Goal: Check status

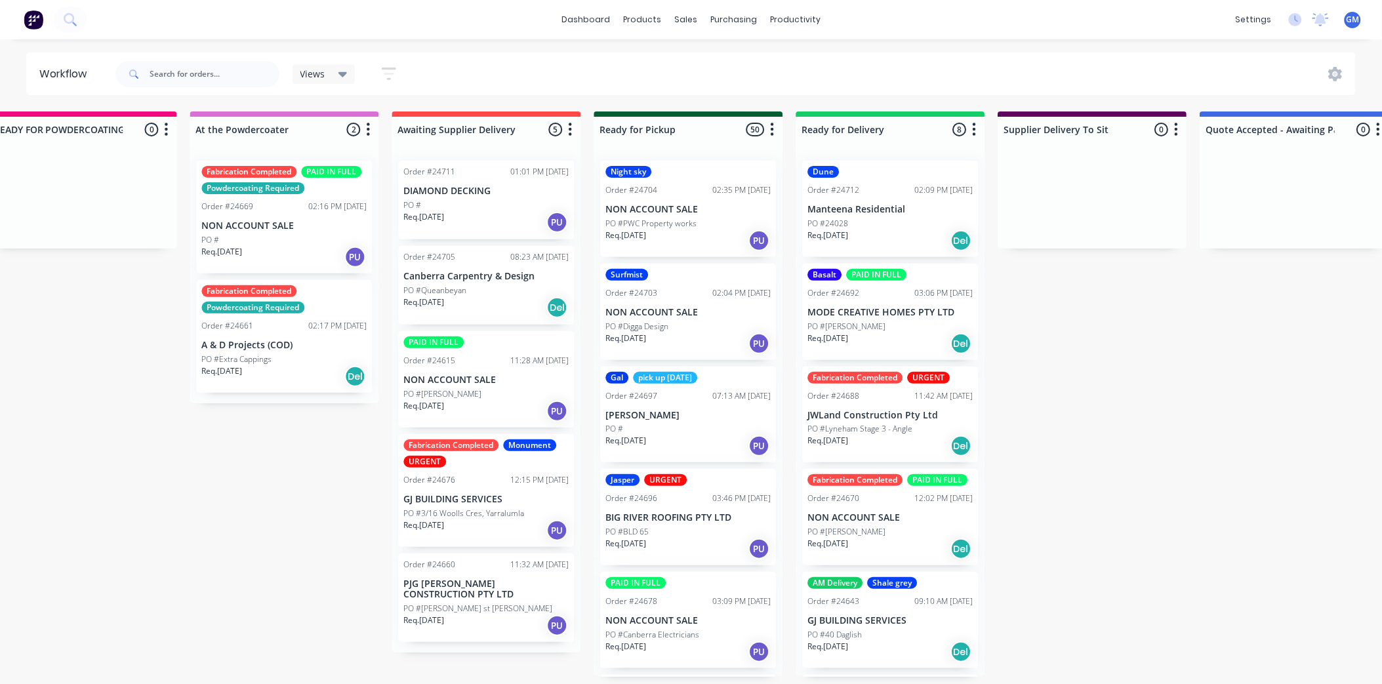
scroll to position [73, 0]
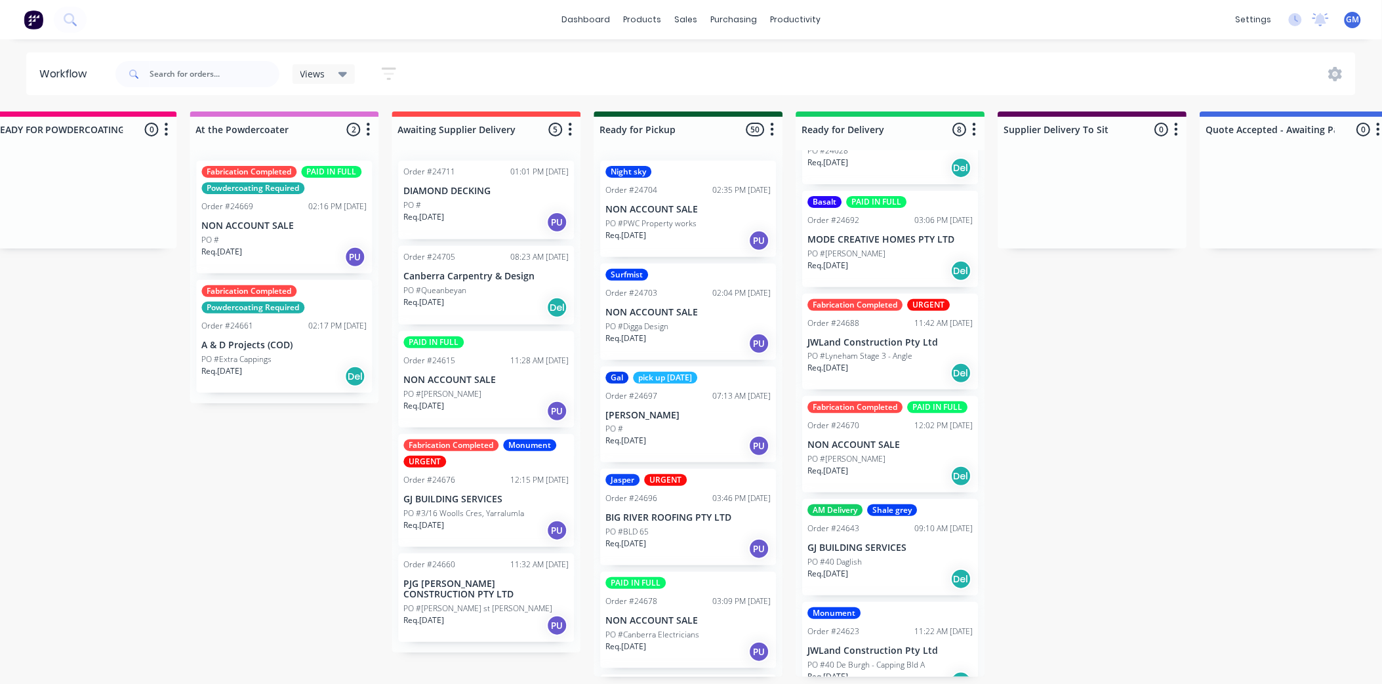
click at [887, 348] on p "JWLand Construction Pty Ltd" at bounding box center [890, 342] width 165 height 11
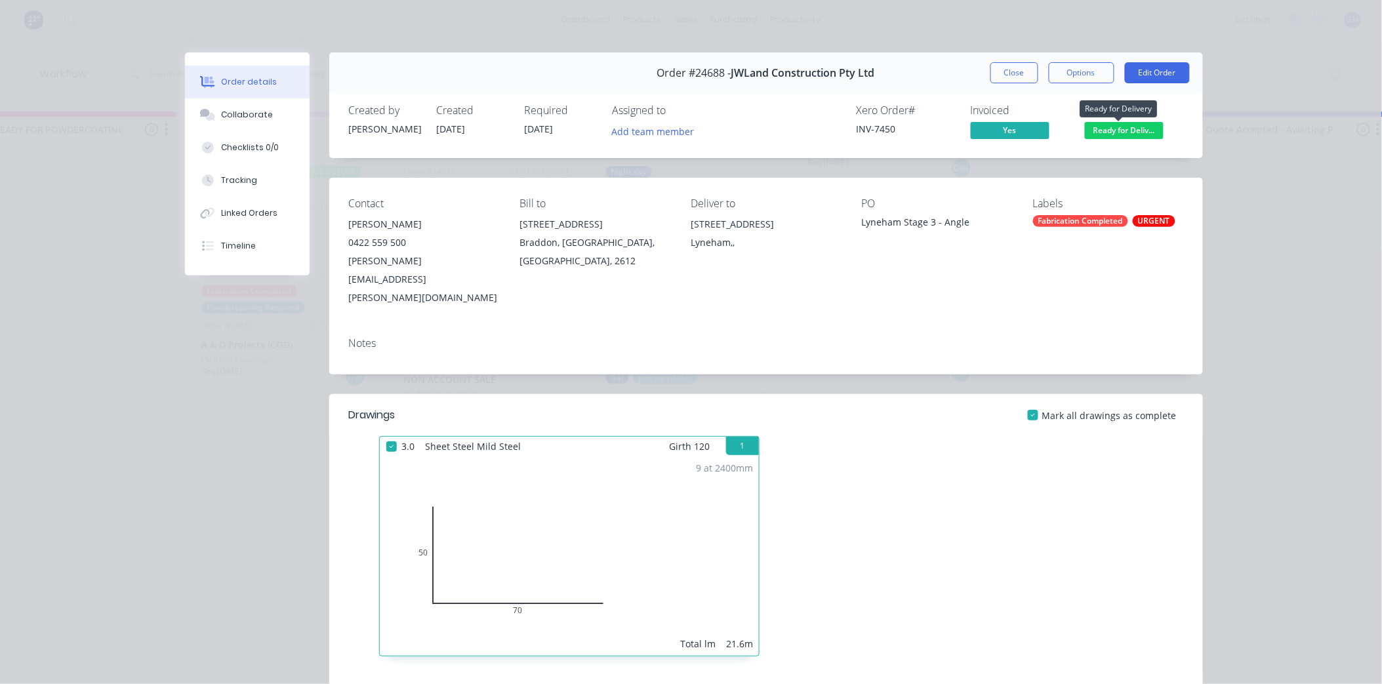
click at [1113, 133] on span "Ready for Deliv..." at bounding box center [1124, 130] width 79 height 16
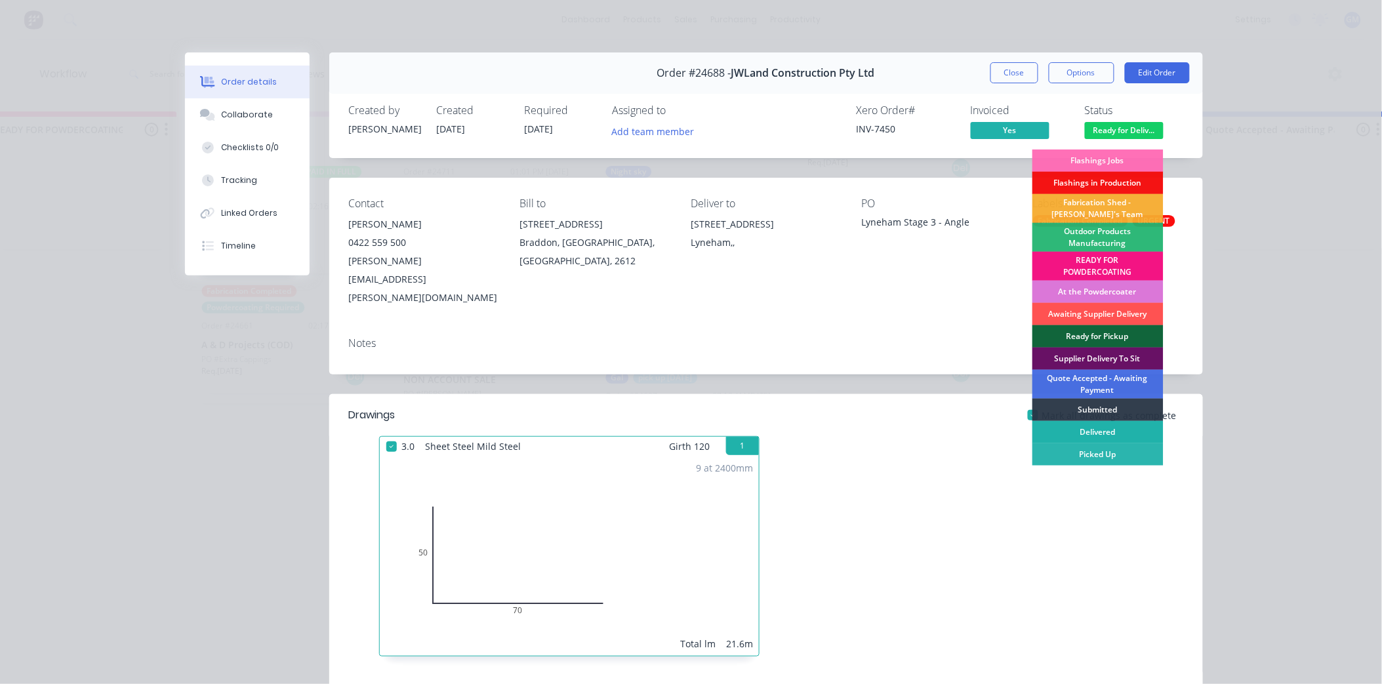
click at [1098, 430] on div "Delivered" at bounding box center [1098, 432] width 131 height 22
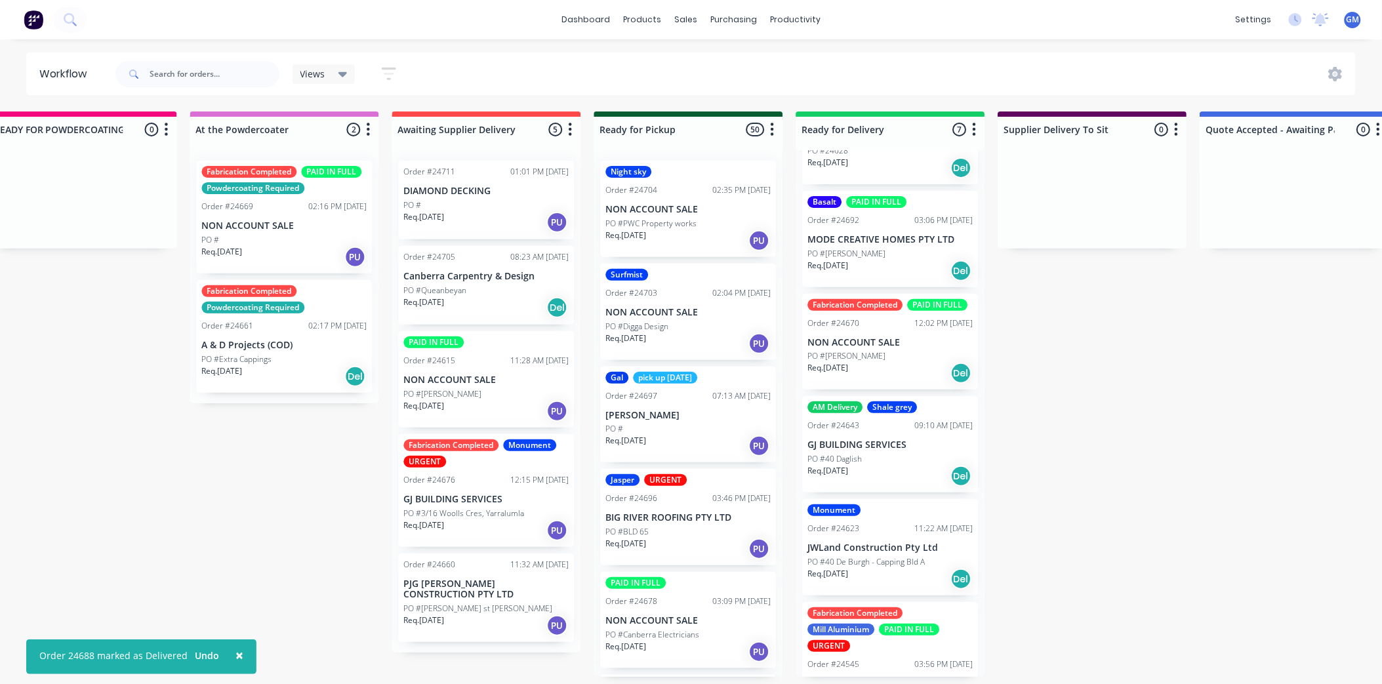
scroll to position [0, 0]
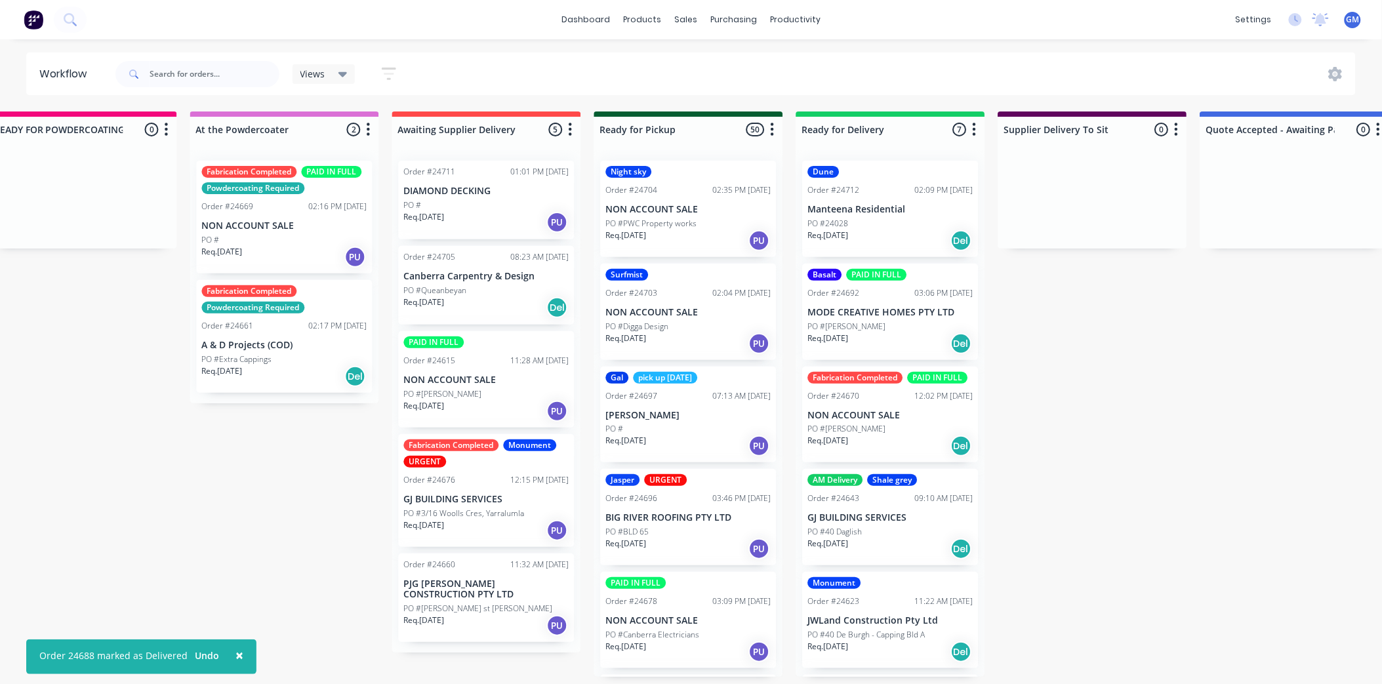
click at [913, 421] on p "NON ACCOUNT SALE" at bounding box center [890, 415] width 165 height 11
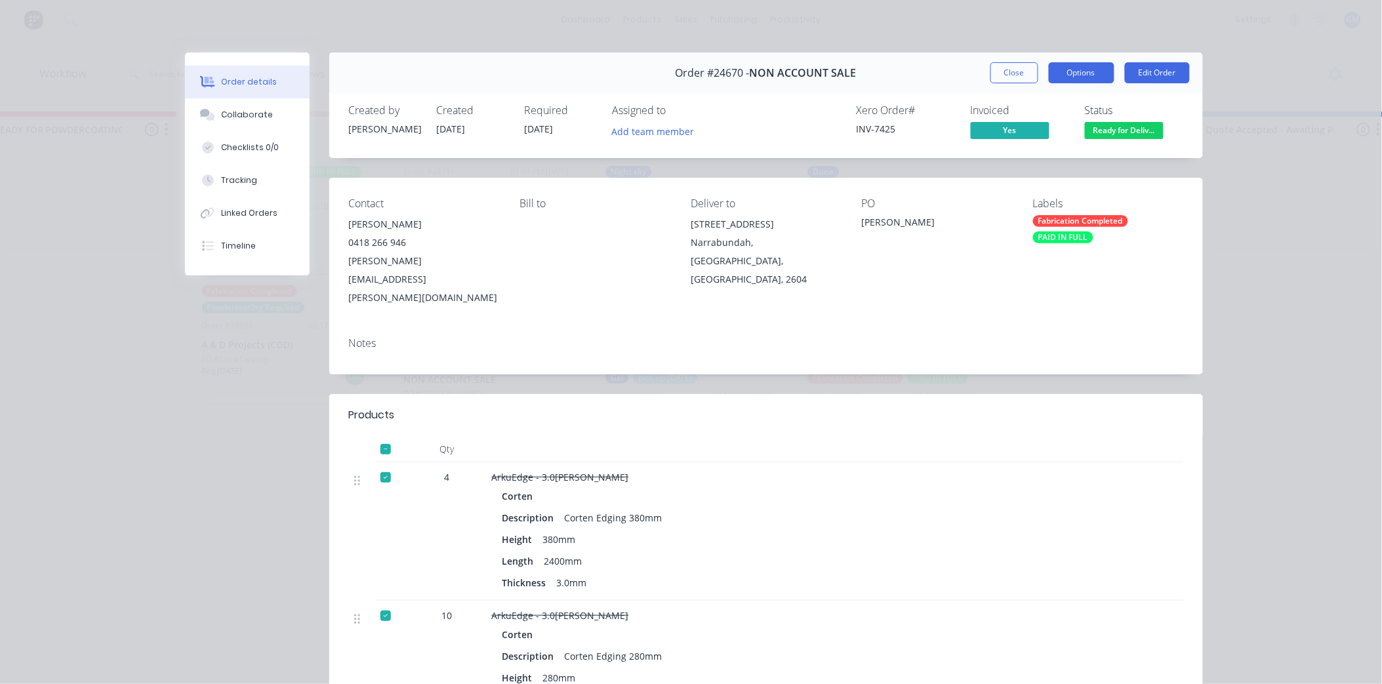
click at [1069, 74] on button "Options" at bounding box center [1082, 72] width 66 height 21
click at [1044, 158] on div "Delivery Docket" at bounding box center [1046, 159] width 114 height 19
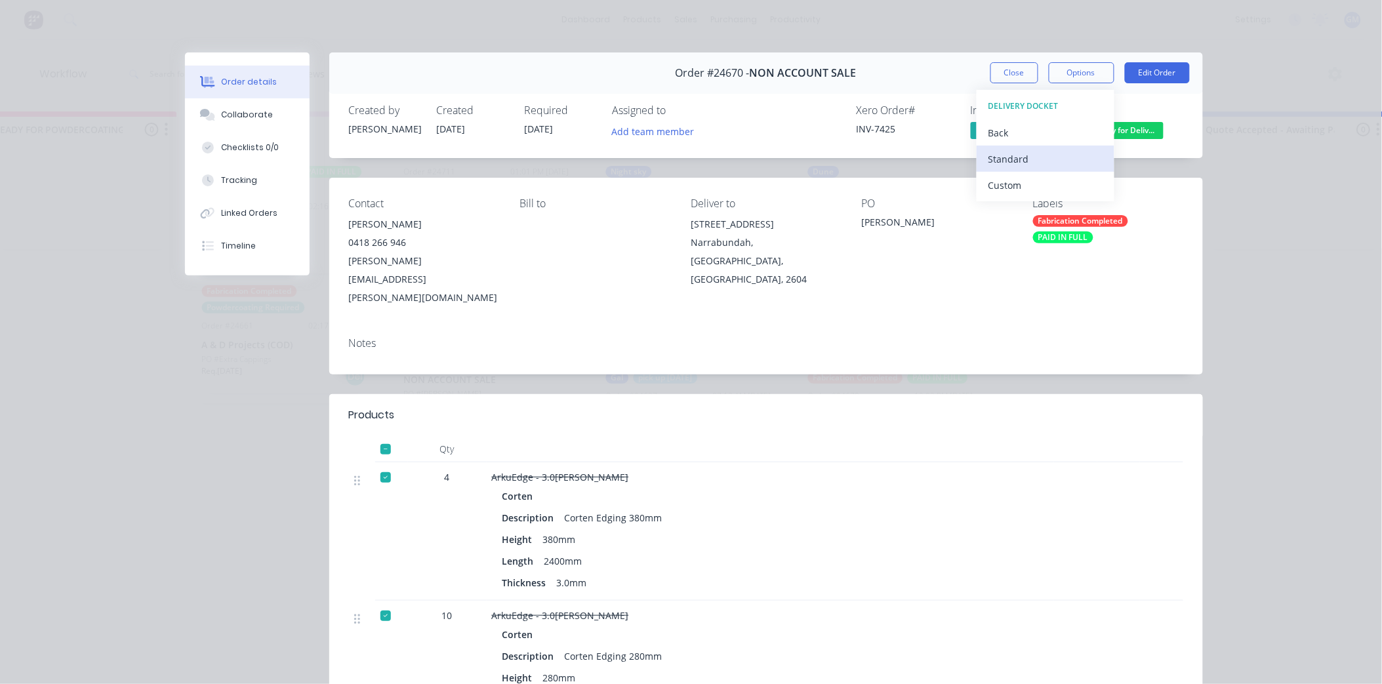
click at [1016, 161] on div "Standard" at bounding box center [1046, 159] width 114 height 19
click at [1186, 286] on div "Contact [PERSON_NAME] [PHONE_NUMBER] [PERSON_NAME][EMAIL_ADDRESS][PERSON_NAME][…" at bounding box center [766, 252] width 874 height 149
click at [999, 71] on button "Close" at bounding box center [1015, 72] width 48 height 21
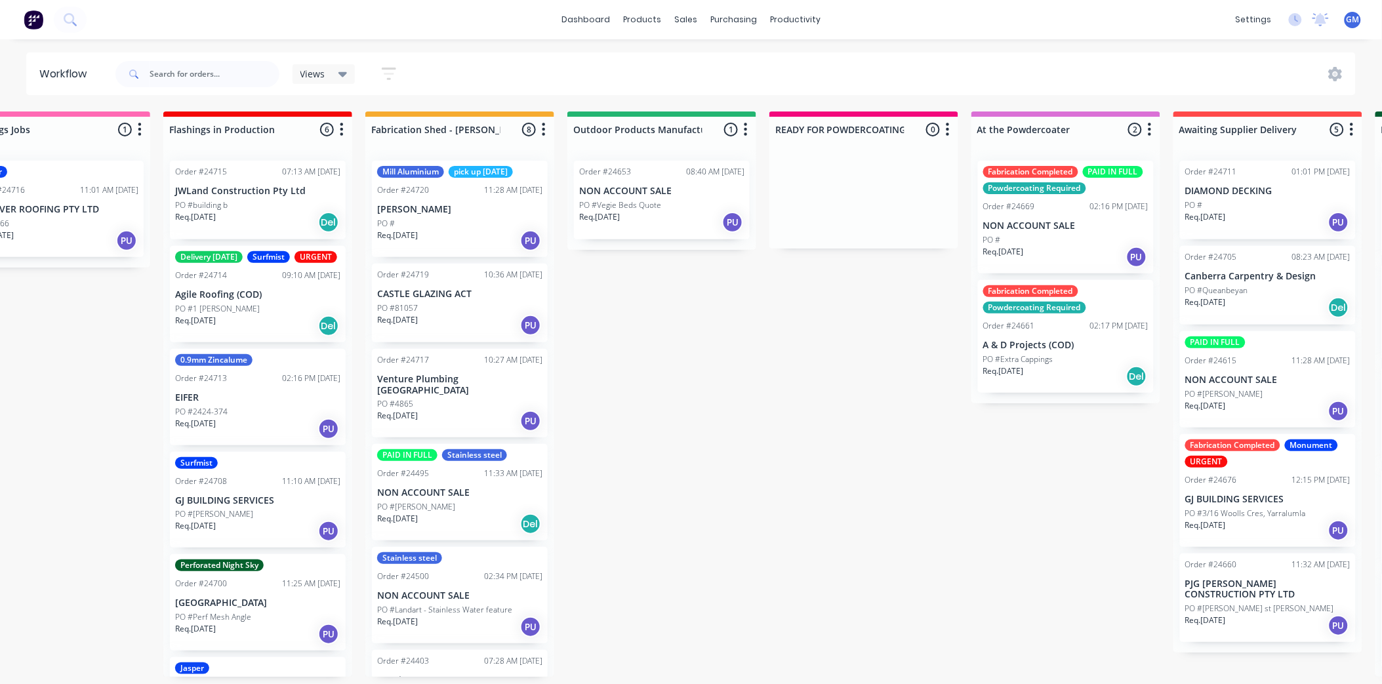
scroll to position [0, 66]
click at [437, 300] on div "Order #24719 10:36 AM [DATE] CASTLE GLAZING ACT PO #81057 Req. [DATE] PU" at bounding box center [461, 303] width 176 height 79
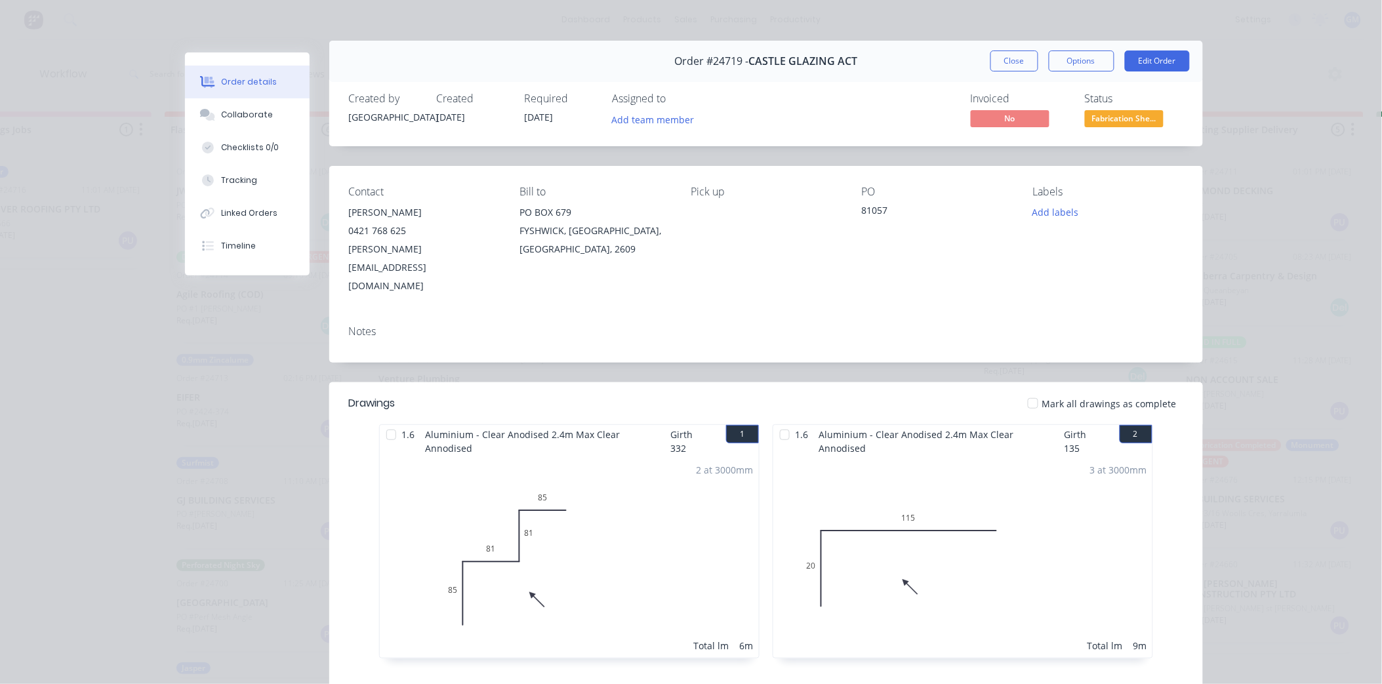
scroll to position [0, 0]
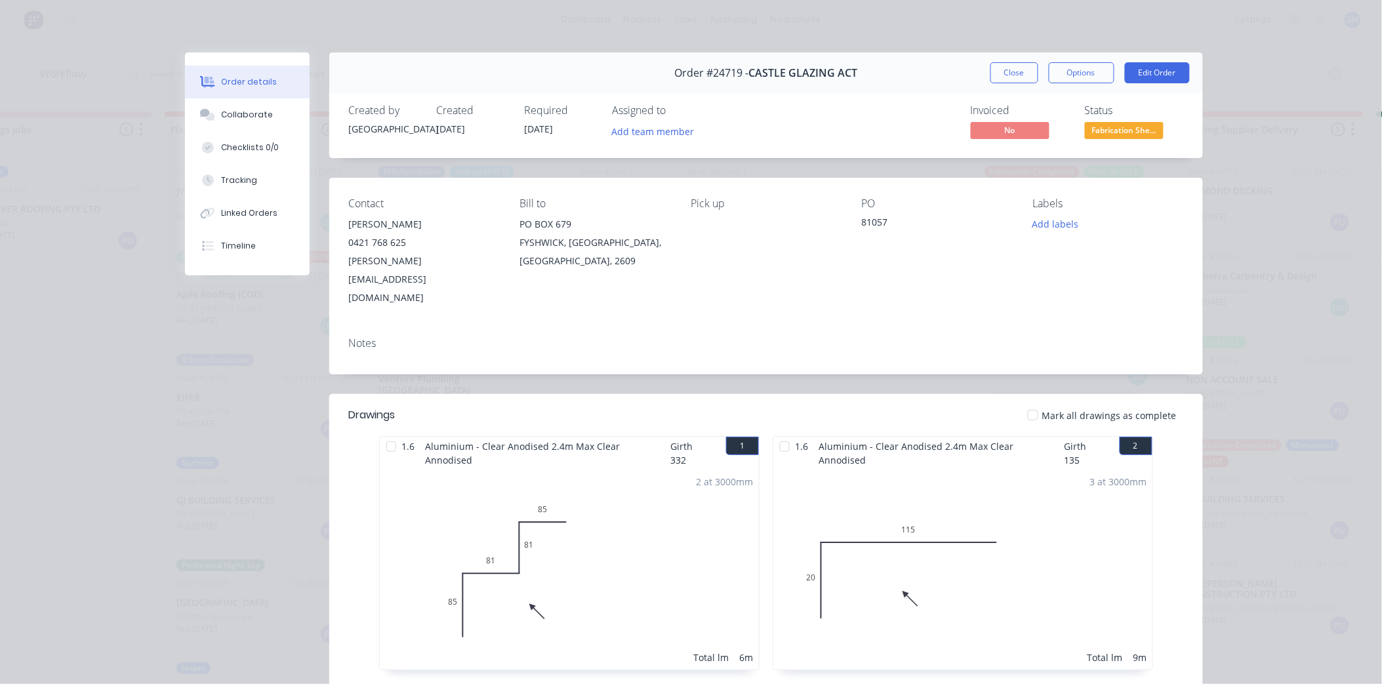
drag, startPoint x: 1019, startPoint y: 70, endPoint x: 320, endPoint y: 523, distance: 833.4
click at [1018, 70] on button "Close" at bounding box center [1015, 72] width 48 height 21
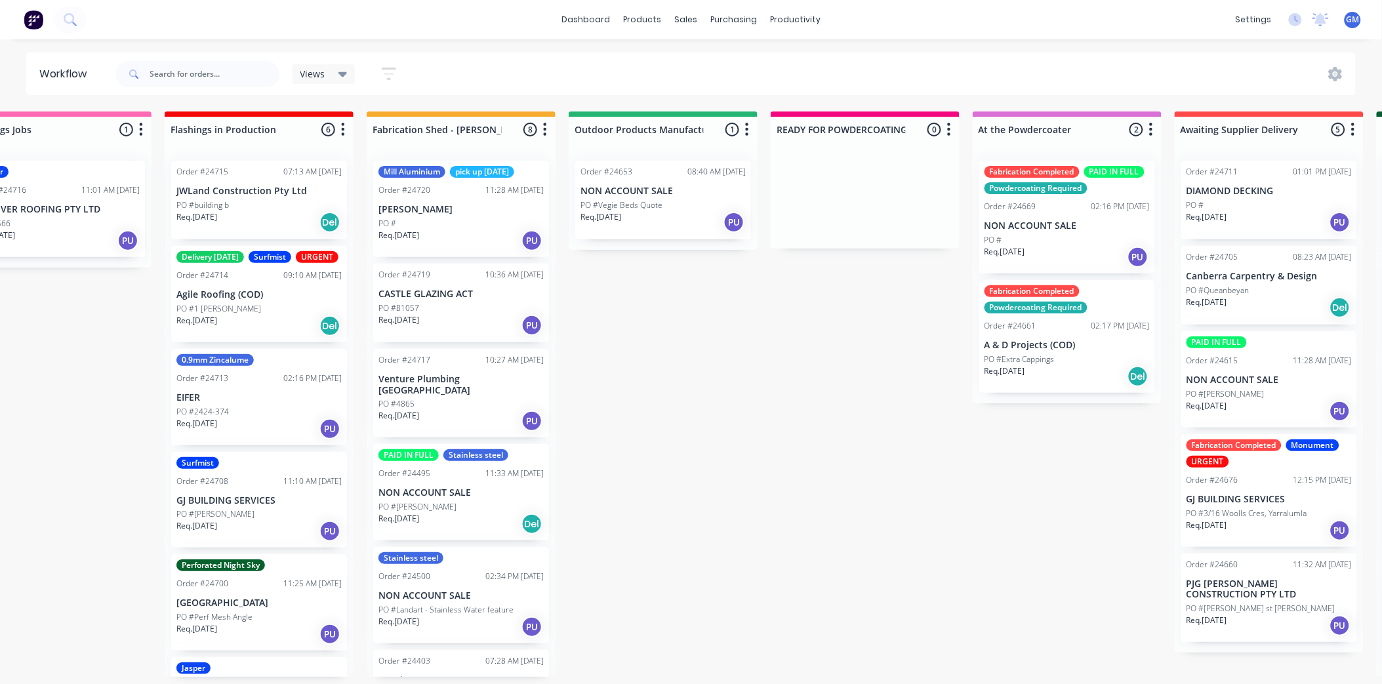
click at [436, 381] on p "Venture Plumbing [GEOGRAPHIC_DATA]" at bounding box center [461, 385] width 165 height 22
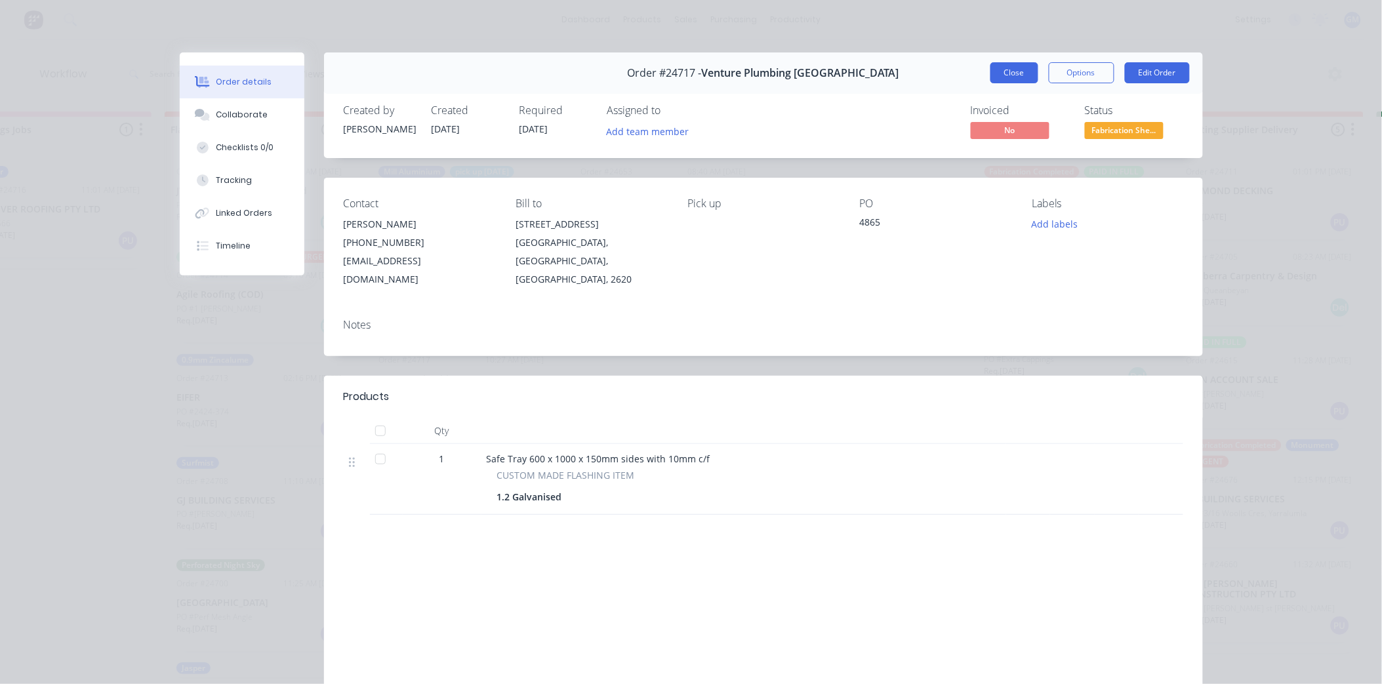
click at [1014, 73] on button "Close" at bounding box center [1015, 72] width 48 height 21
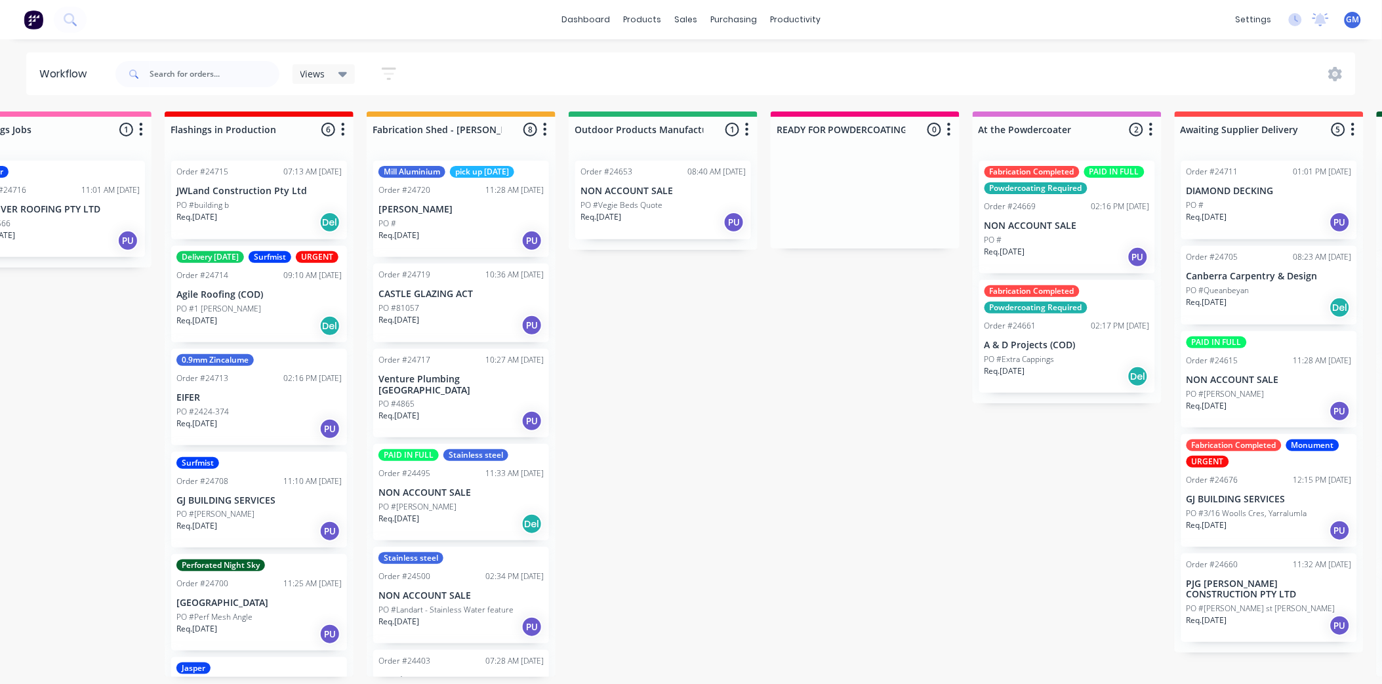
click at [653, 204] on p "PO #Vegie Beds Quote" at bounding box center [622, 205] width 82 height 12
